Goal: Transaction & Acquisition: Purchase product/service

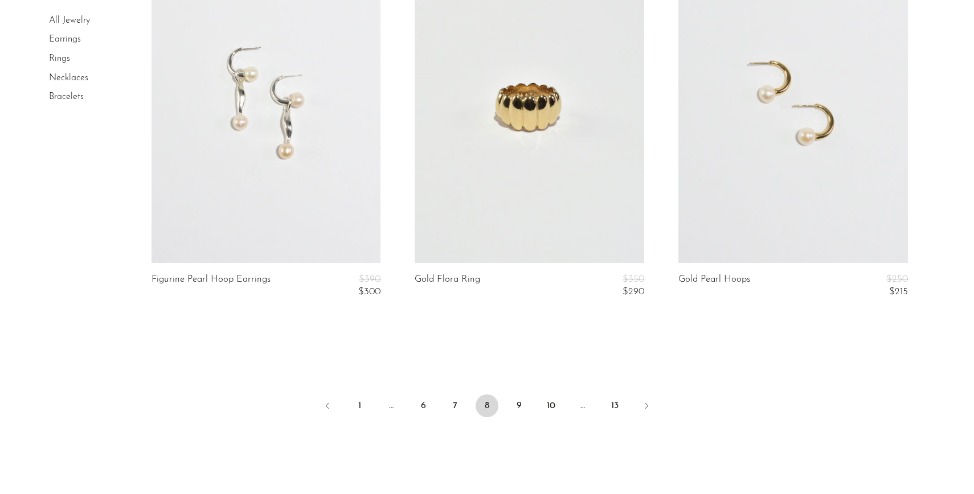
scroll to position [4487, 0]
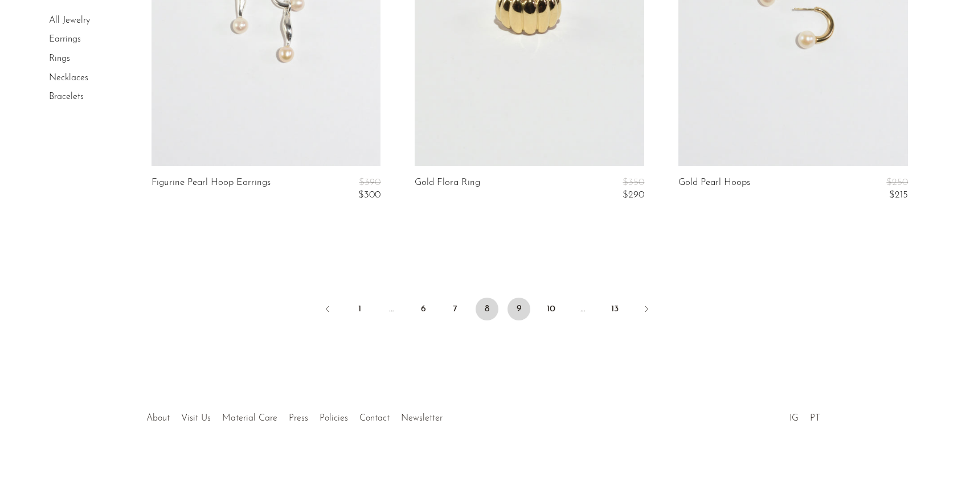
click at [516, 311] on link "9" at bounding box center [518, 309] width 23 height 23
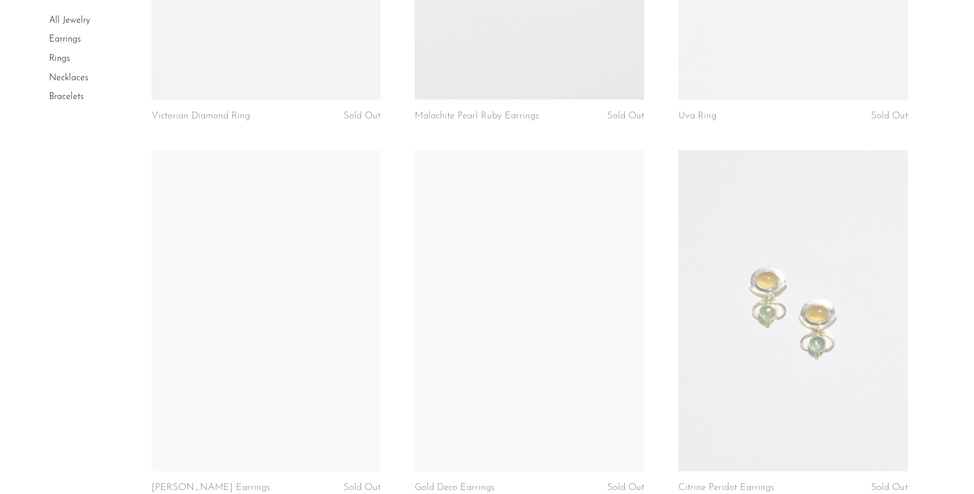
scroll to position [832, 0]
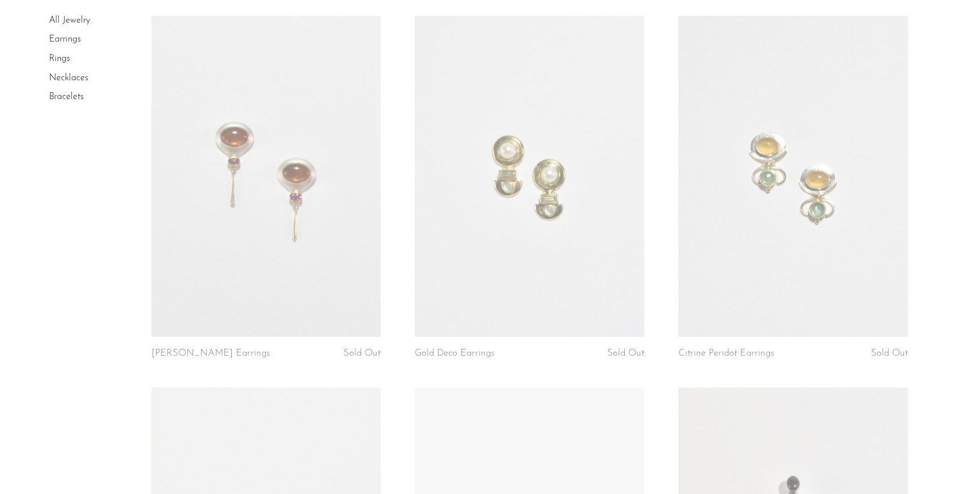
click at [399, 289] on article "Gold Deco Earrings Sold Out" at bounding box center [529, 202] width 264 height 372
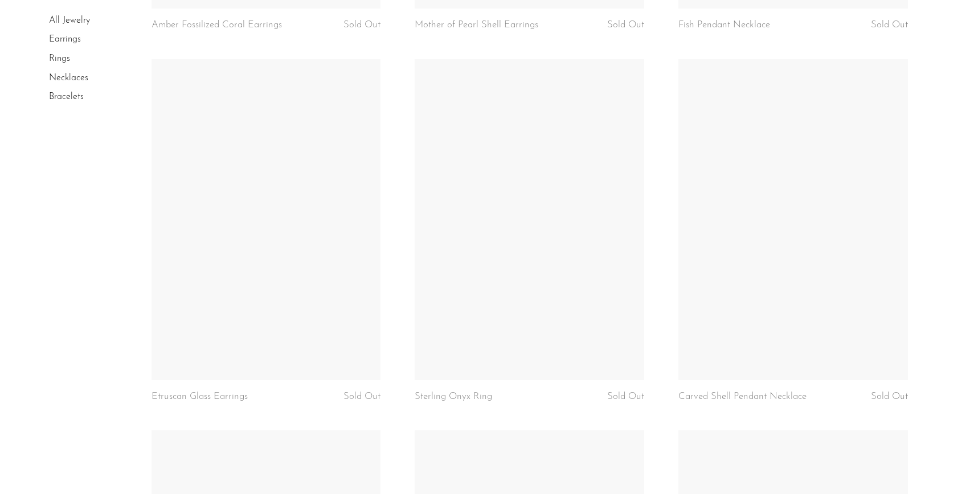
scroll to position [4334, 0]
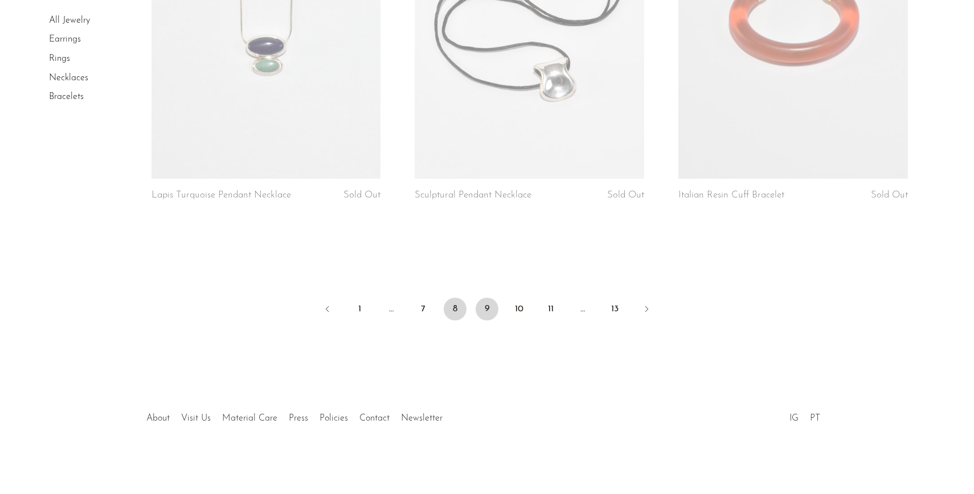
click at [455, 307] on link "8" at bounding box center [455, 309] width 23 height 23
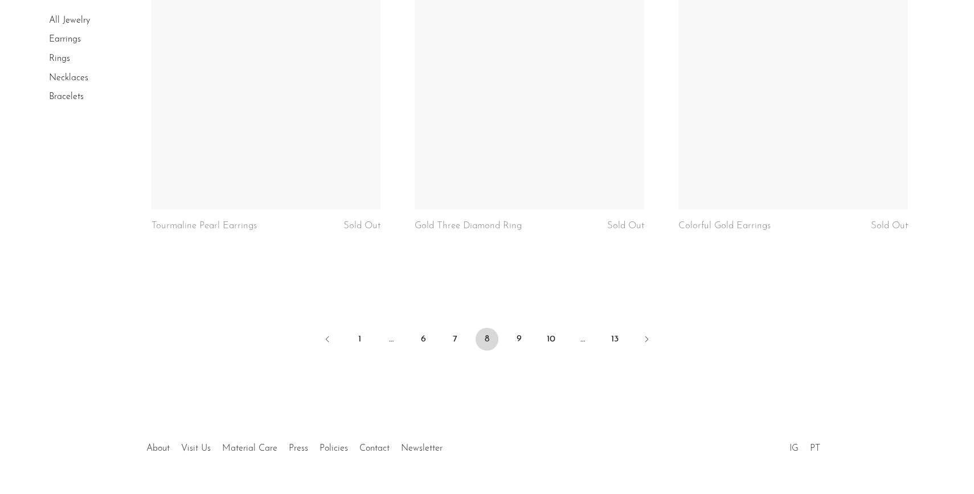
scroll to position [4424, 0]
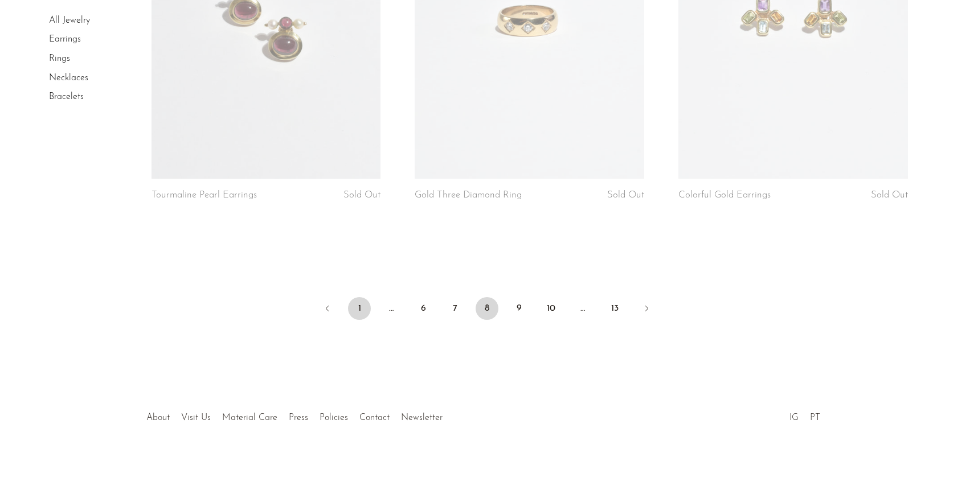
click at [363, 310] on link "1" at bounding box center [359, 308] width 23 height 23
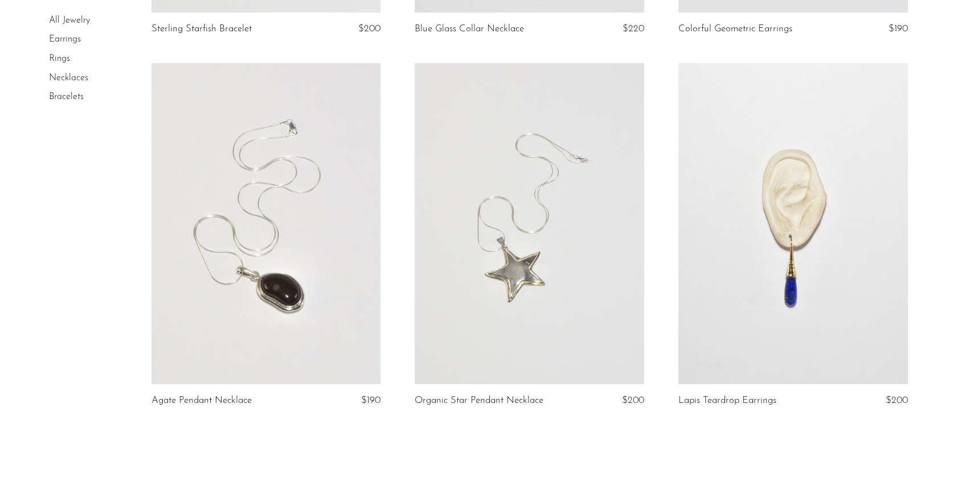
scroll to position [4345, 0]
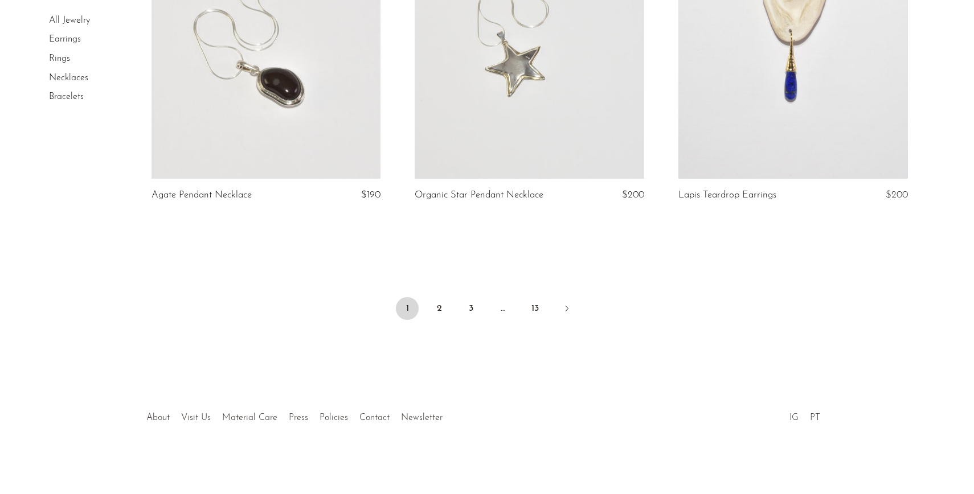
click at [447, 298] on li "2" at bounding box center [439, 309] width 23 height 25
click at [445, 303] on link "2" at bounding box center [439, 308] width 23 height 23
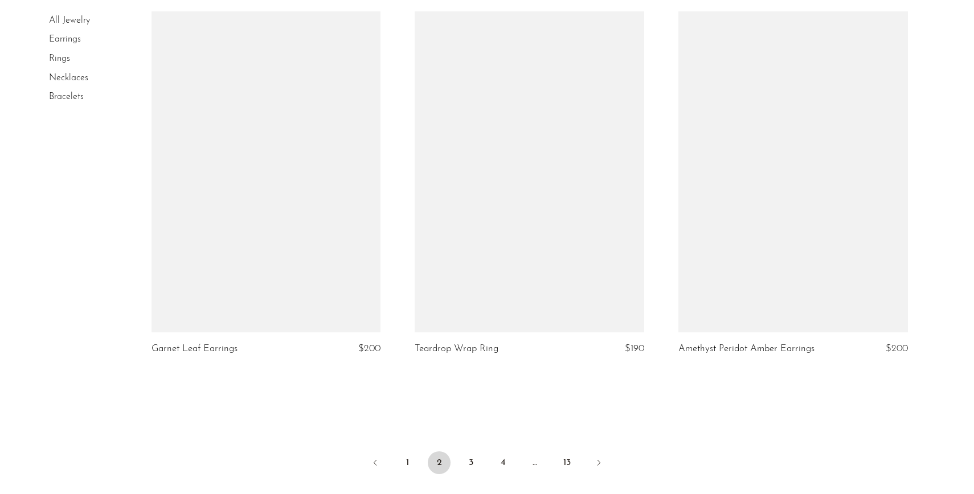
scroll to position [4355, 0]
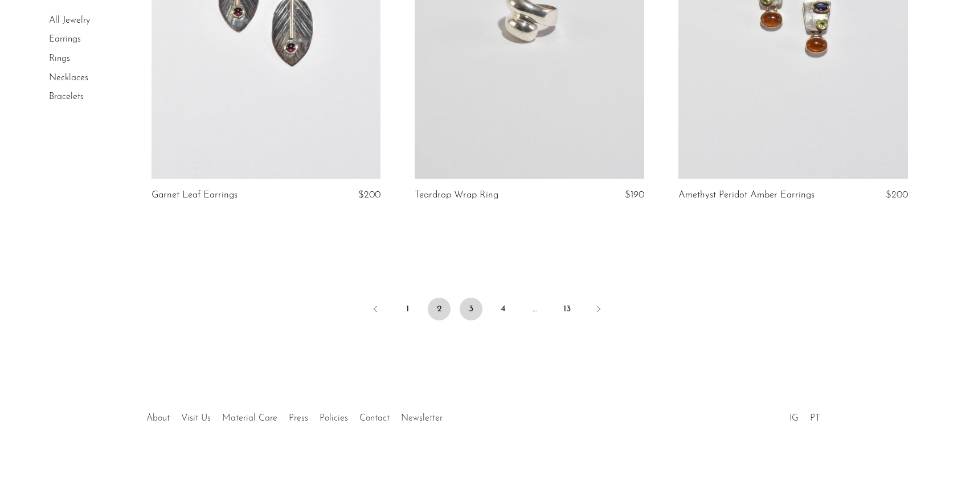
click at [466, 306] on link "3" at bounding box center [470, 309] width 23 height 23
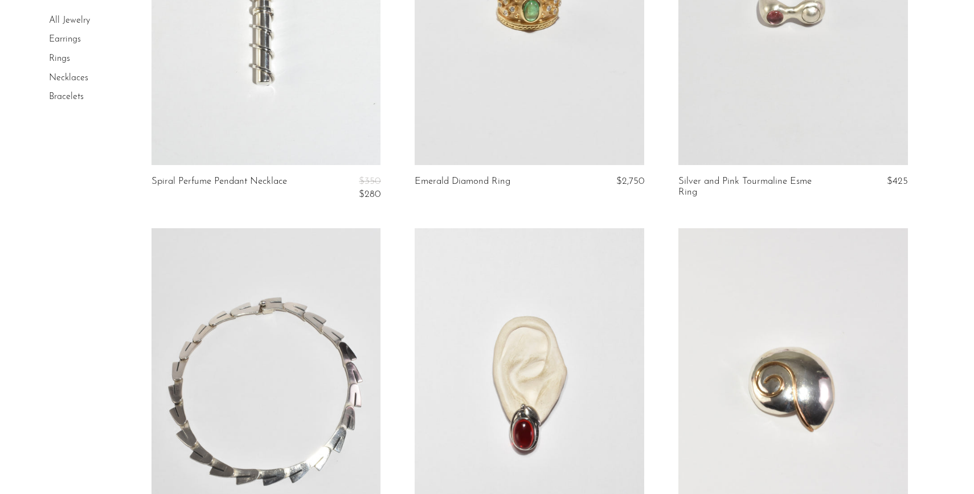
scroll to position [1854, 0]
